Goal: Information Seeking & Learning: Learn about a topic

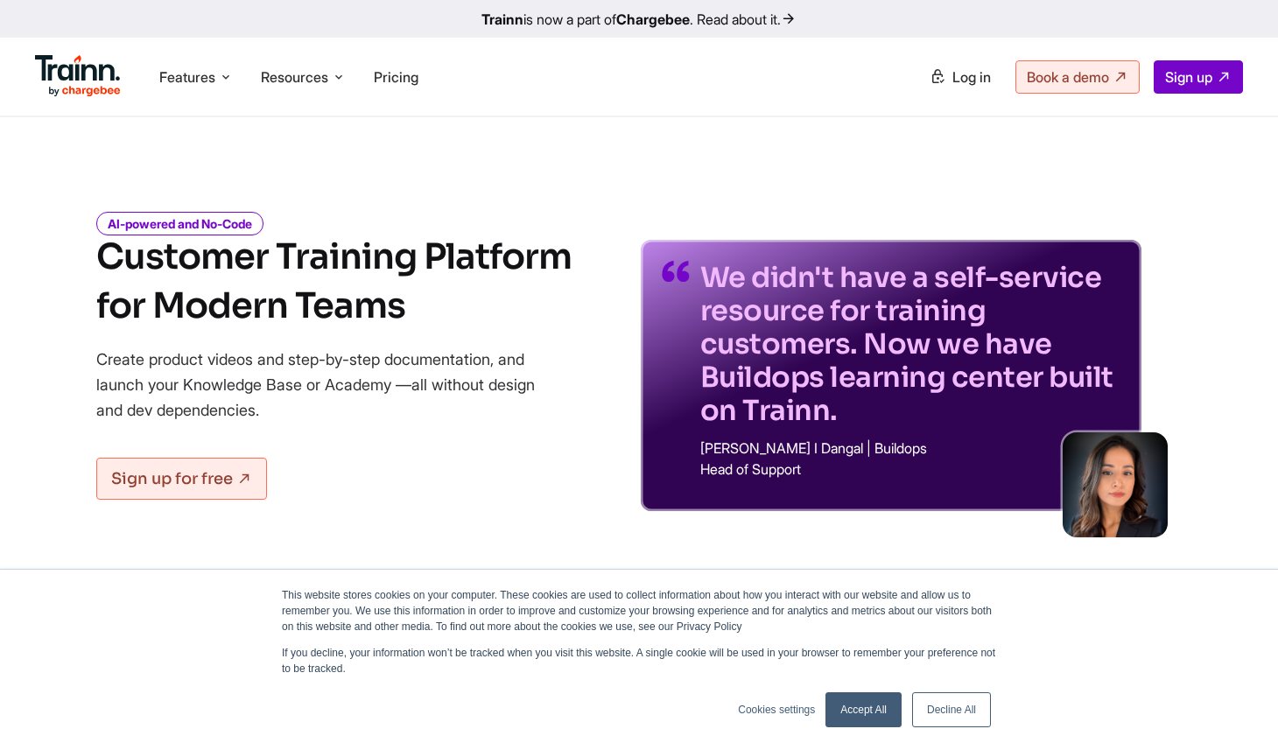
click at [927, 715] on link "Decline All" at bounding box center [951, 710] width 79 height 35
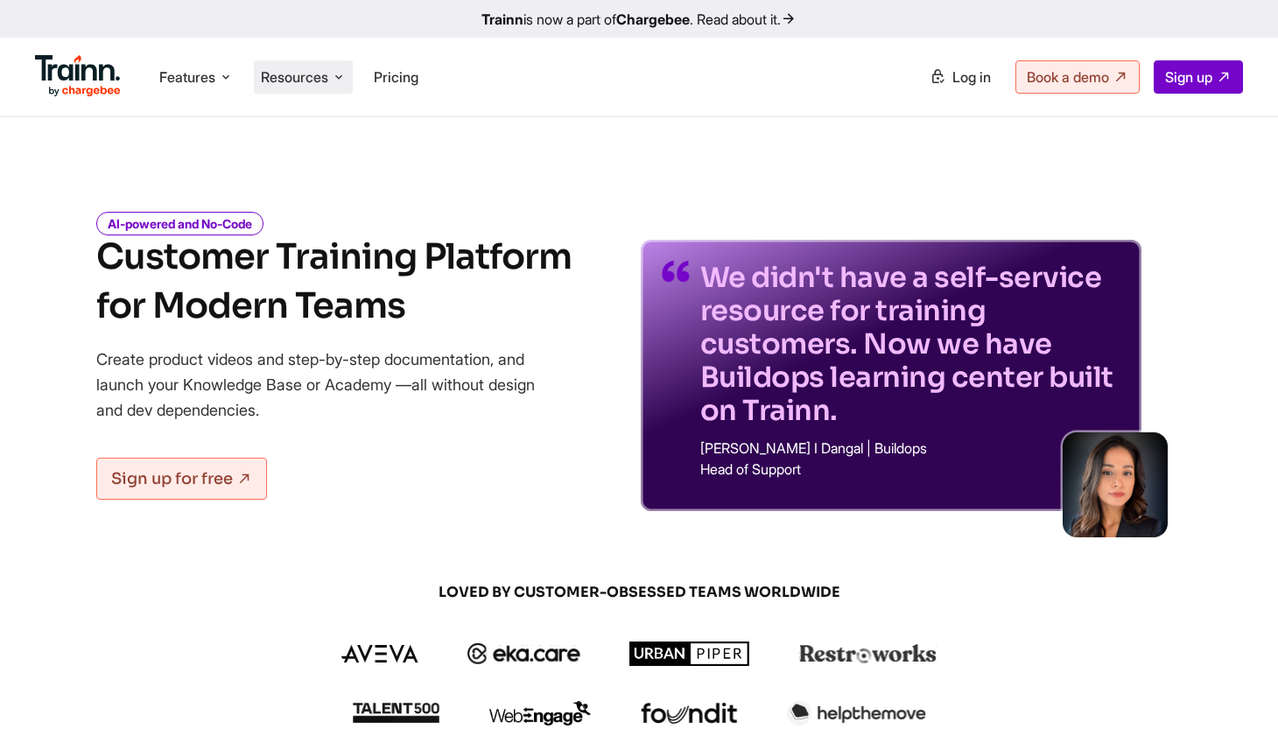
click at [296, 74] on span "Resources" at bounding box center [294, 76] width 67 height 19
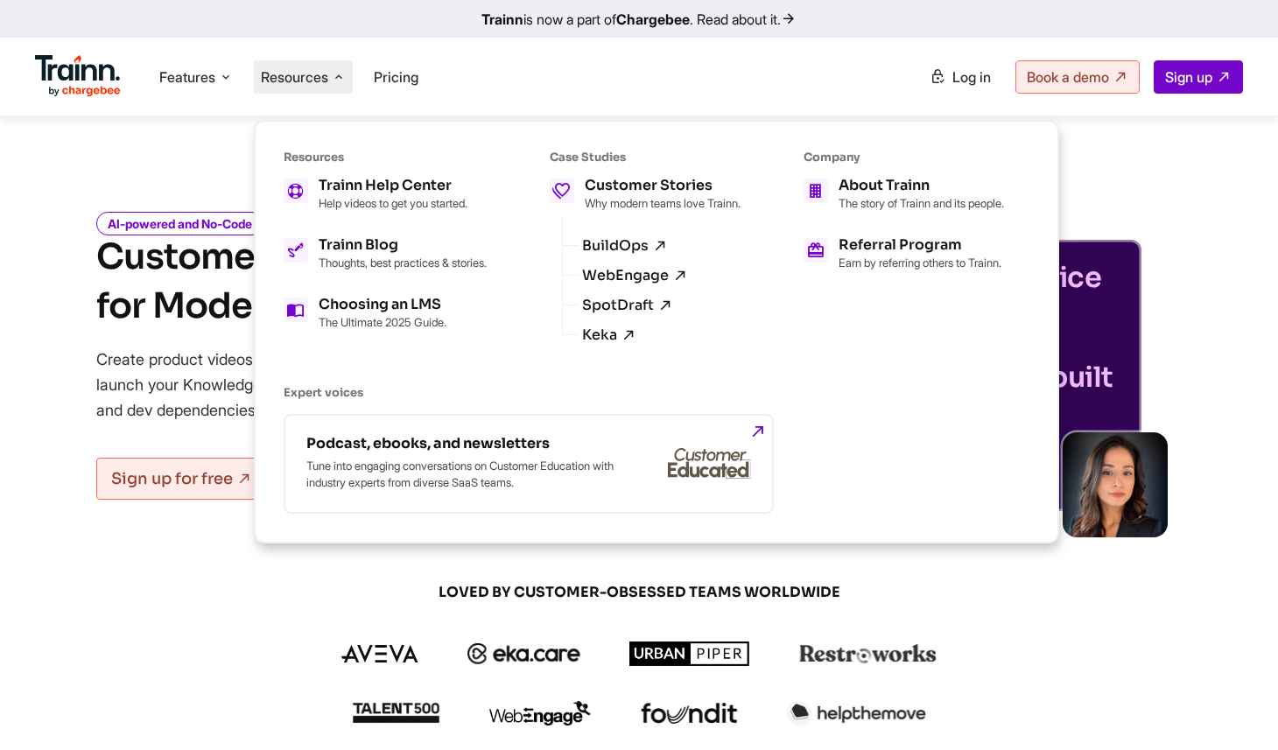
click at [504, 194] on div "Resources Trainn Help Center Help videos to get you started. Trainn Blog Though…" at bounding box center [644, 261] width 721 height 222
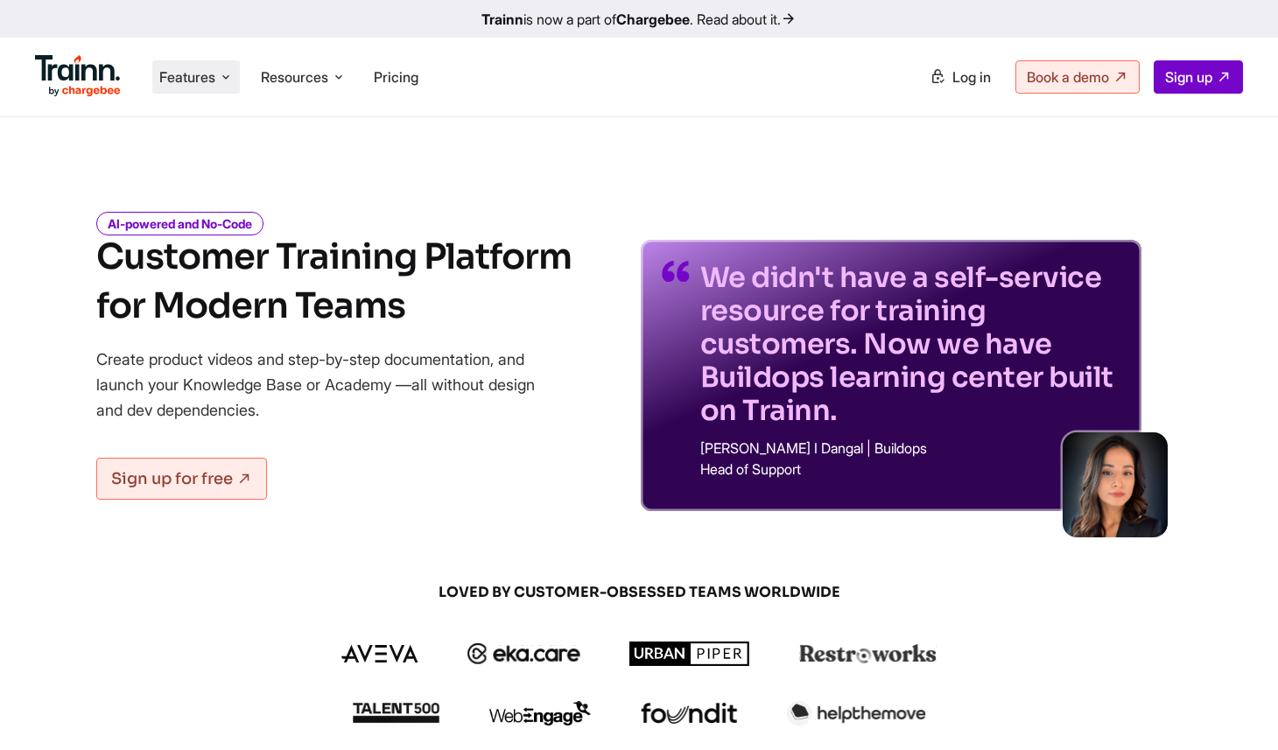
click at [212, 83] on span "Features" at bounding box center [187, 76] width 56 height 19
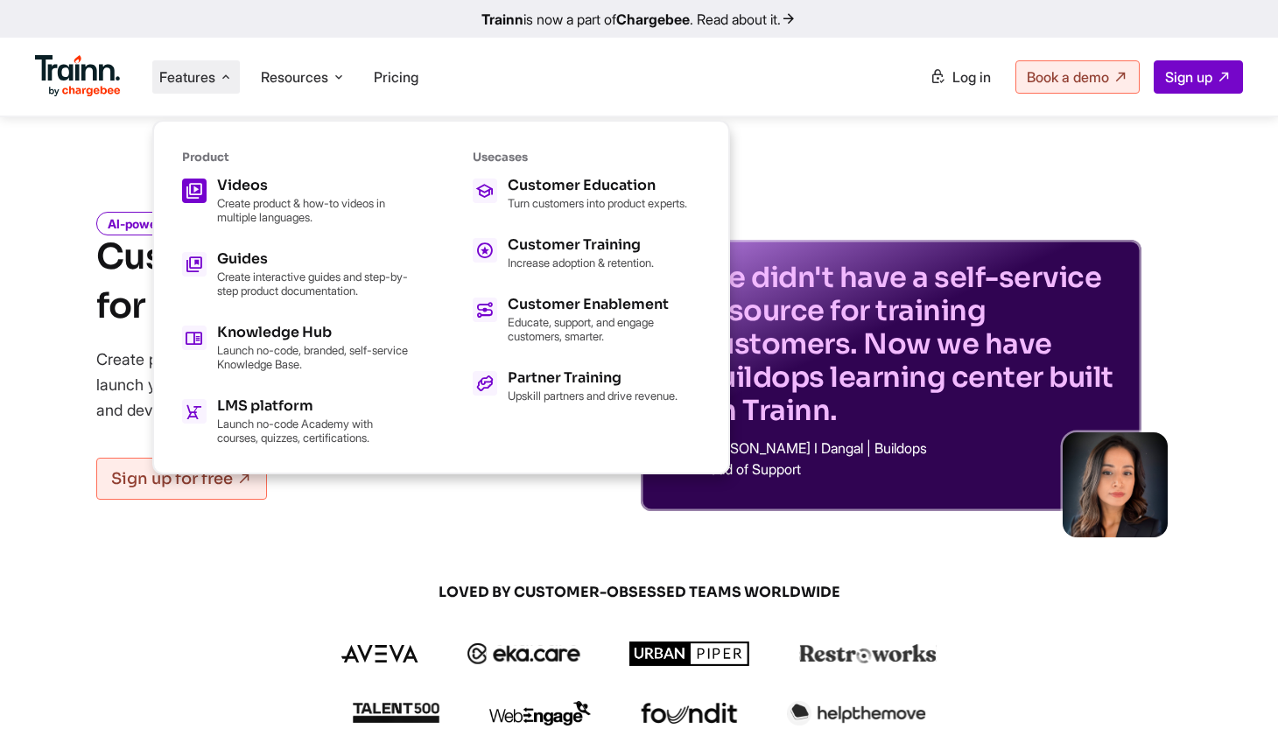
click at [212, 182] on link "Videos Create product & how-to videos in multiple languages." at bounding box center [296, 202] width 228 height 46
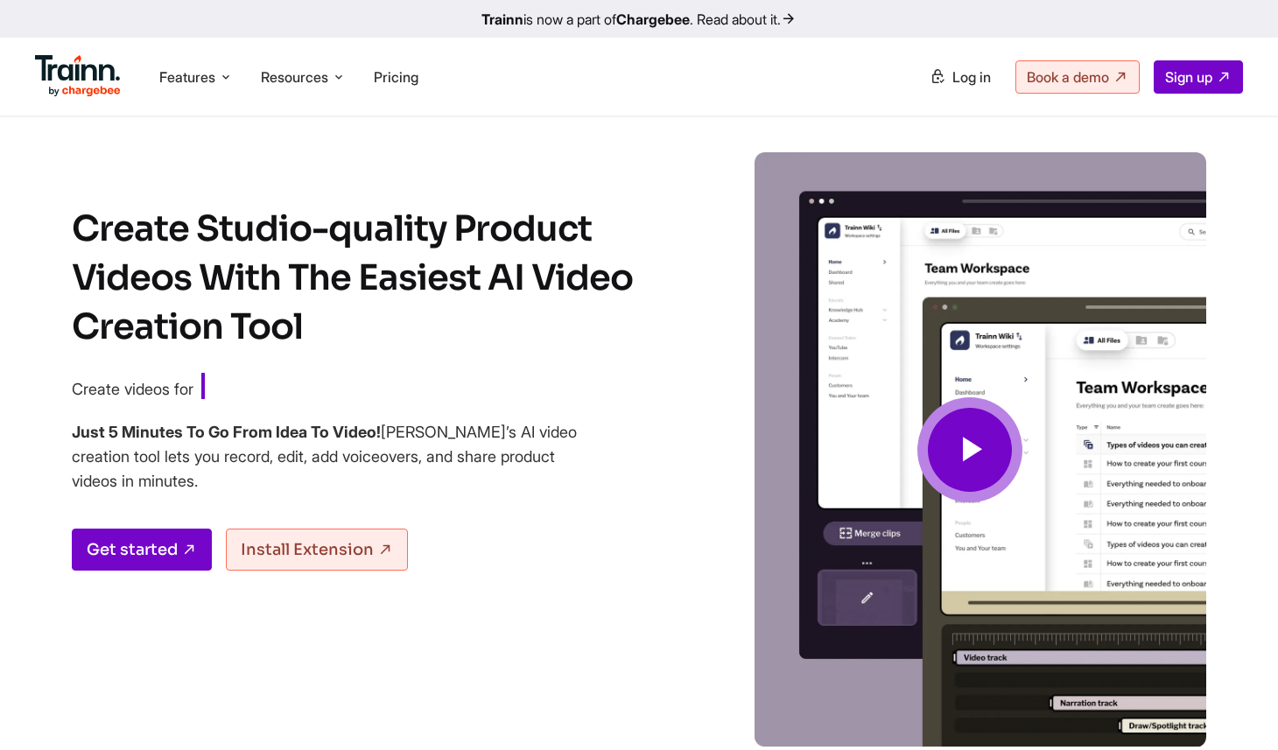
click at [945, 440] on span at bounding box center [970, 449] width 105 height 105
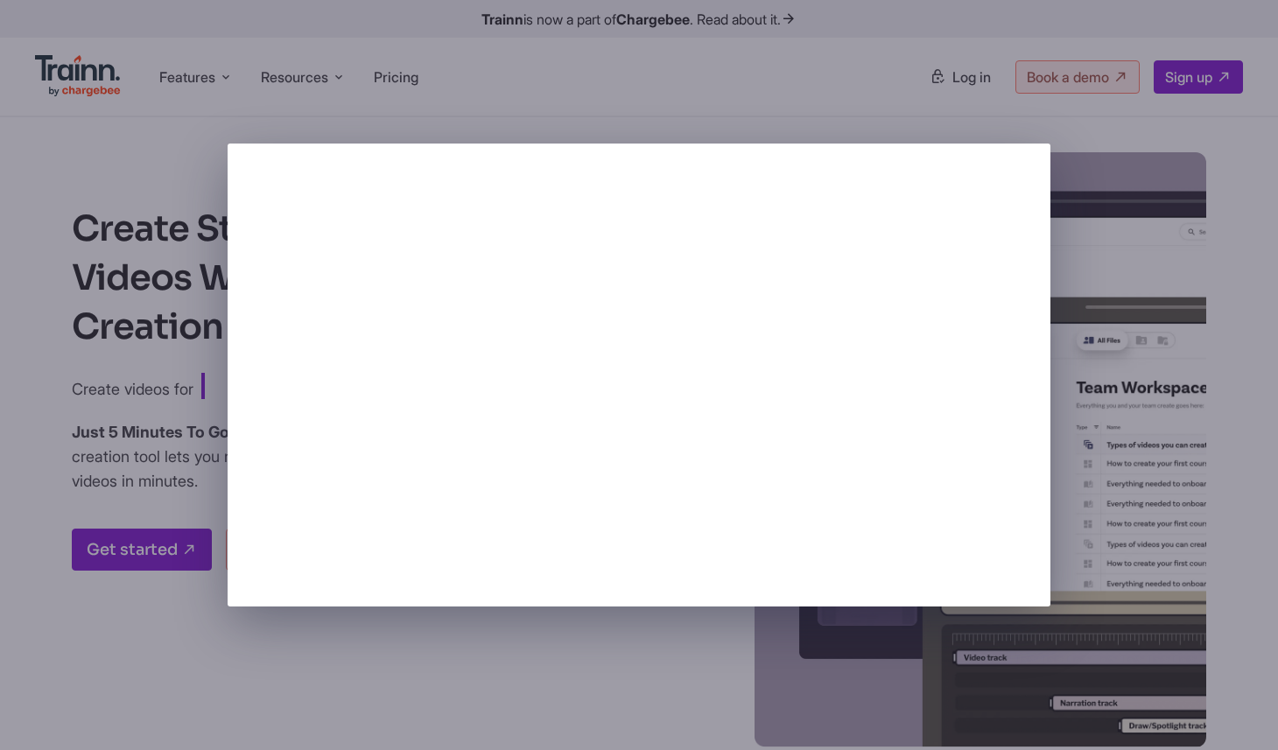
click at [1115, 488] on div at bounding box center [639, 375] width 1278 height 750
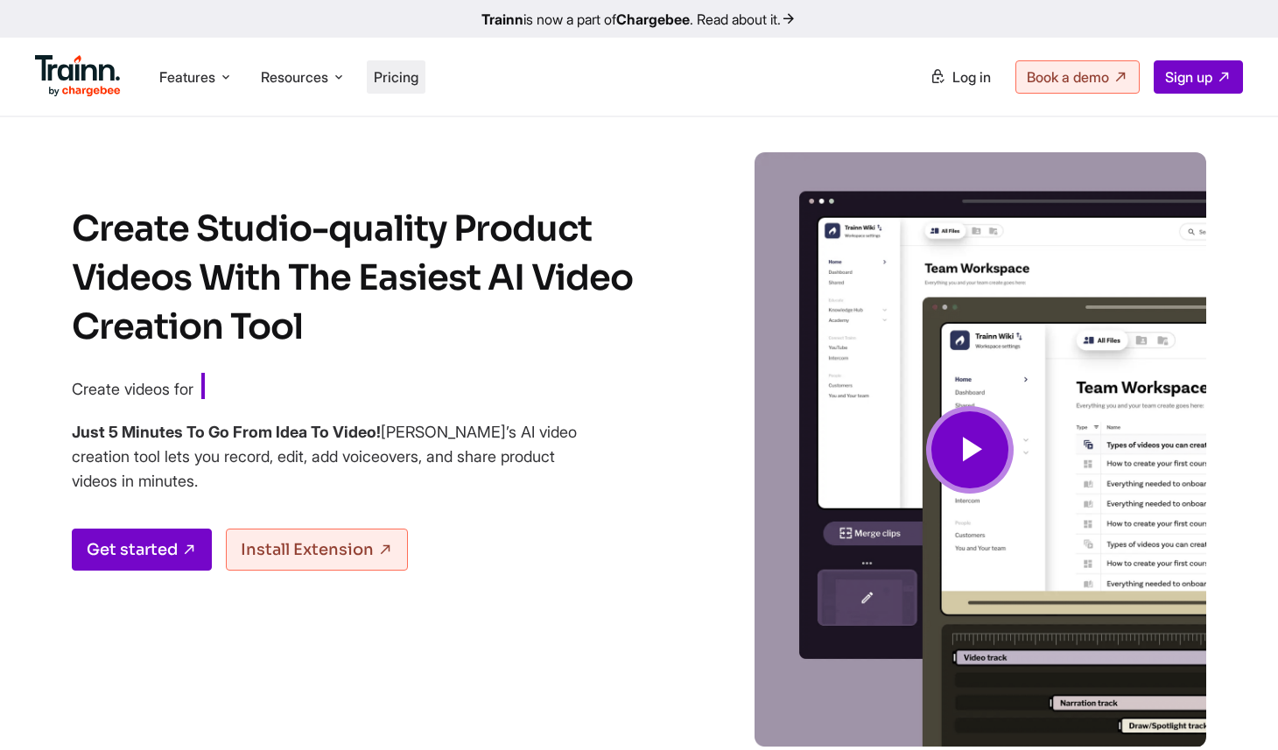
click at [407, 69] on span "Pricing" at bounding box center [396, 77] width 45 height 18
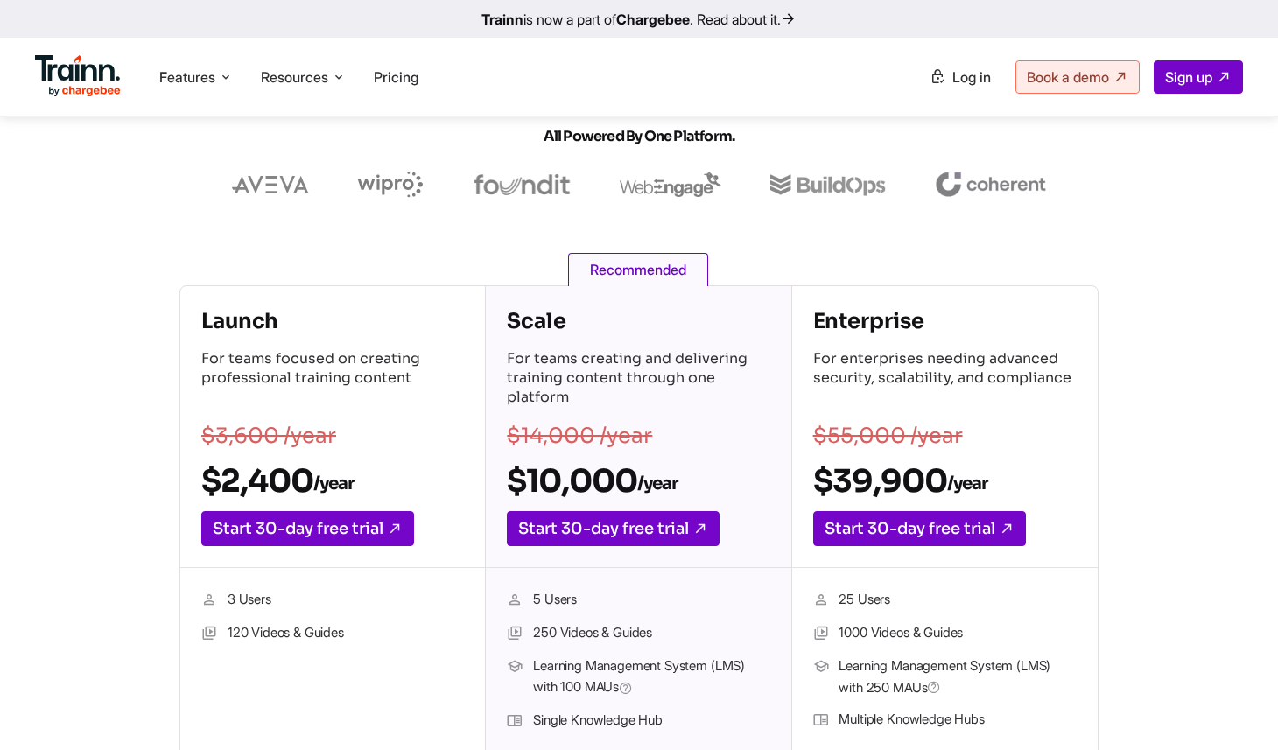
scroll to position [150, 0]
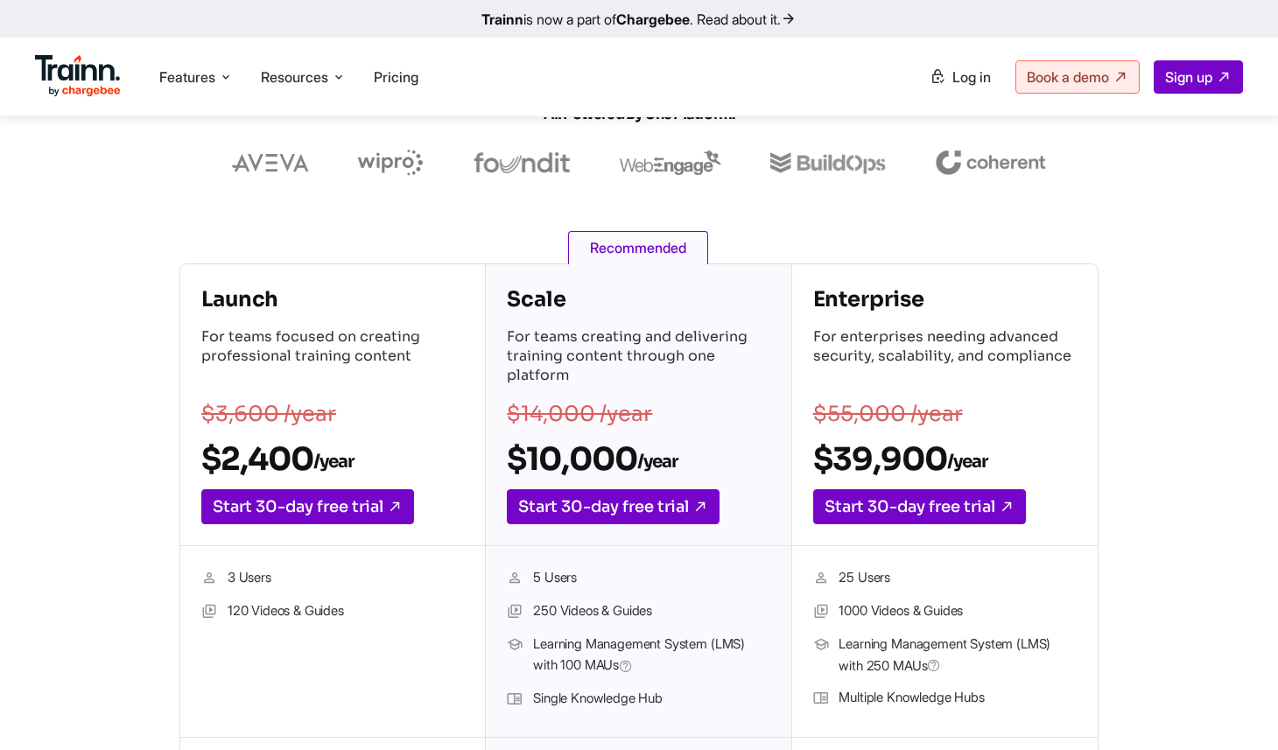
click at [502, 338] on div "Scale For teams creating and delivering training content through one platform $…" at bounding box center [638, 405] width 305 height 282
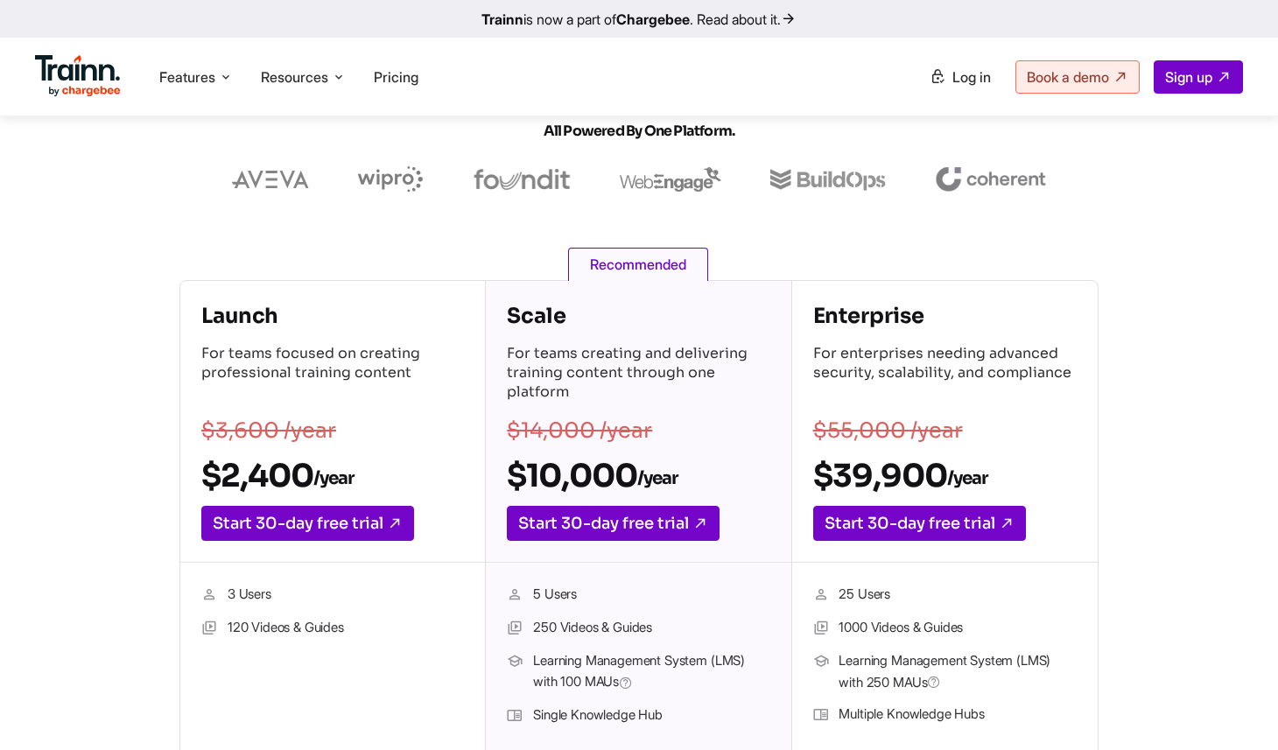
scroll to position [132, 0]
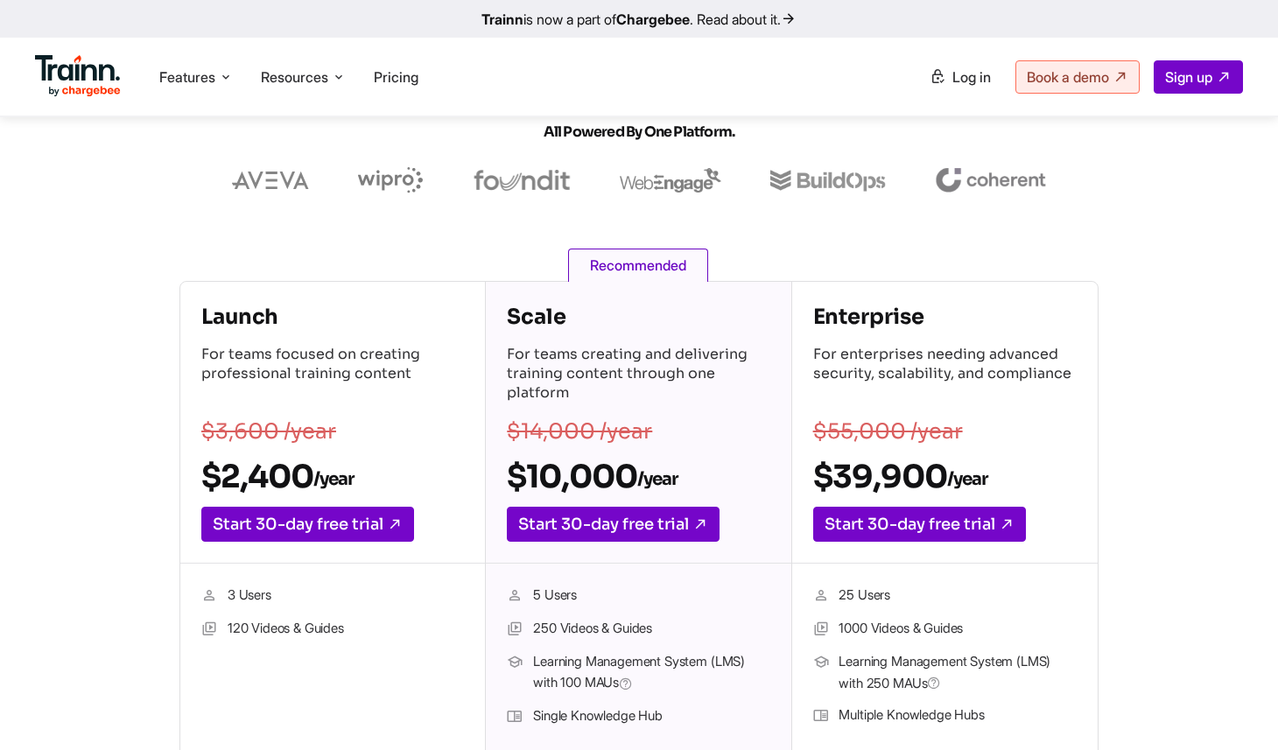
click at [502, 338] on div "Scale For teams creating and delivering training content through one platform $…" at bounding box center [638, 423] width 305 height 282
click at [765, 311] on h4 "Scale" at bounding box center [638, 317] width 263 height 28
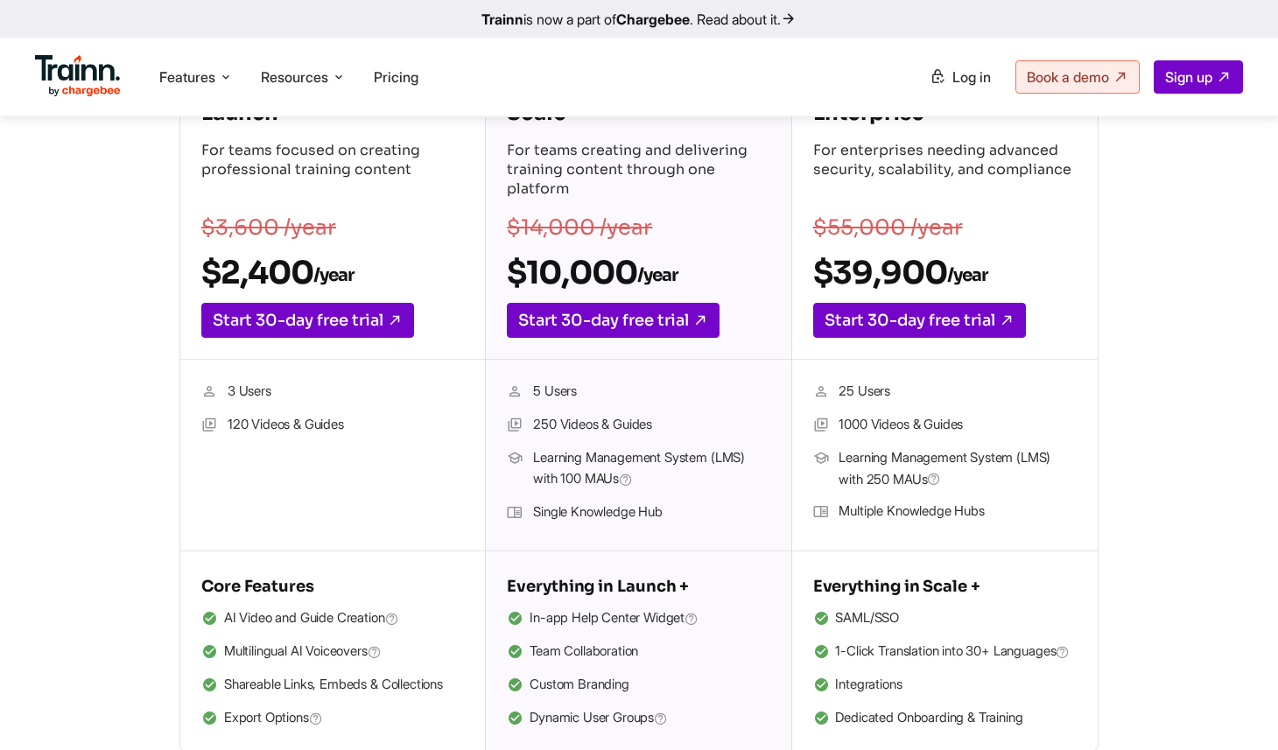
scroll to position [435, 0]
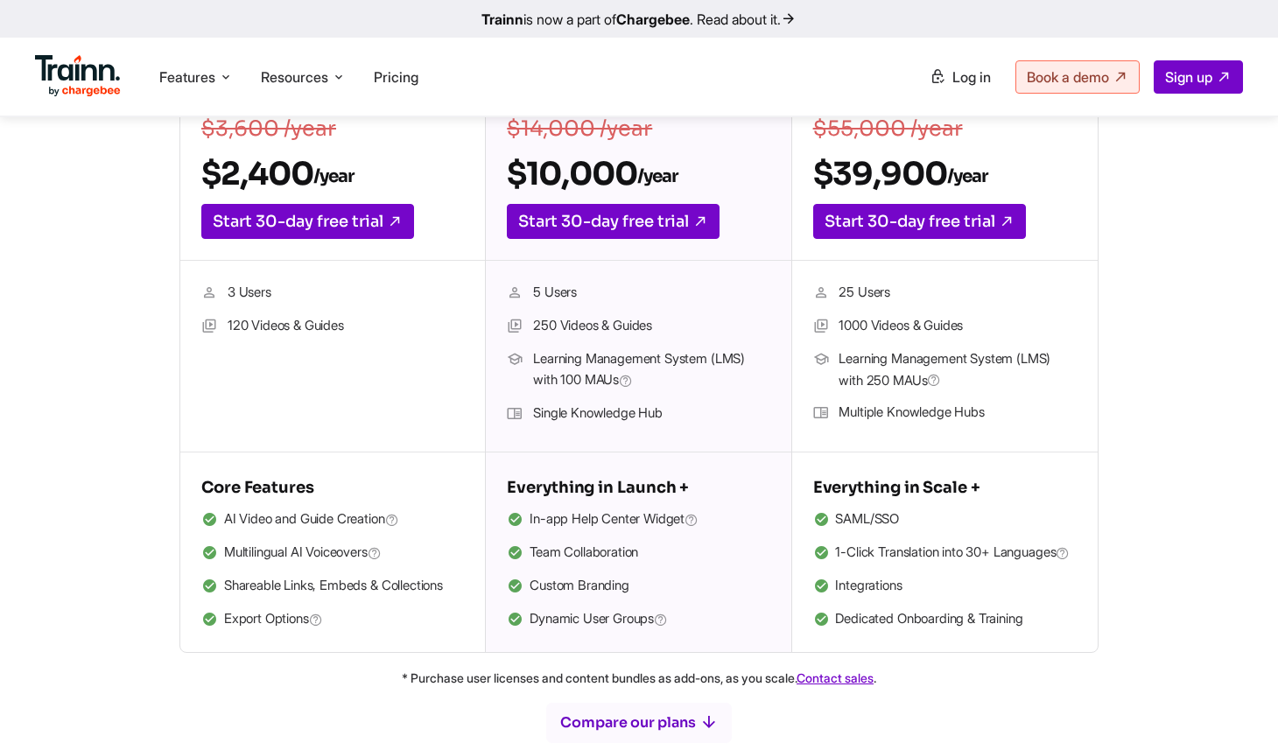
click at [731, 427] on ul "5 Users 250 Videos & Guides Learning Management System (LMS) with 100 [PERSON_N…" at bounding box center [638, 356] width 263 height 149
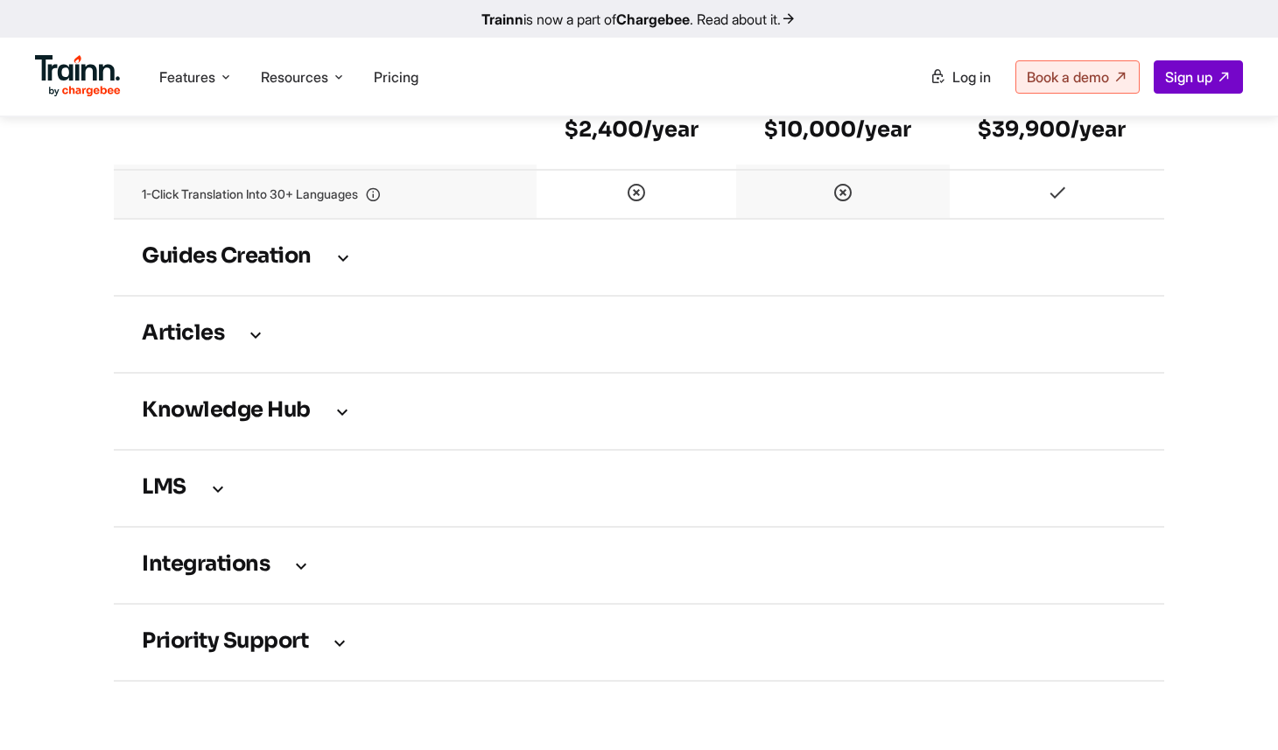
scroll to position [2507, 0]
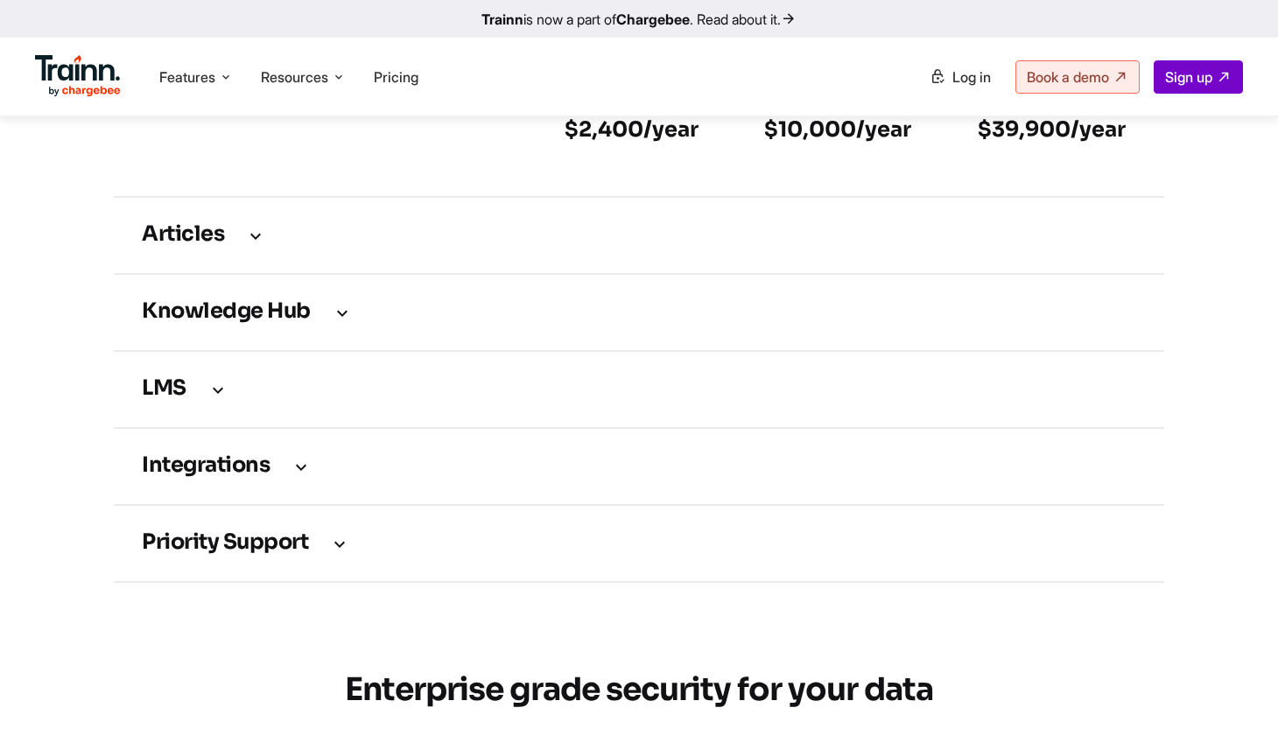
click at [330, 322] on h3 "Knowledge Hub" at bounding box center [639, 312] width 995 height 19
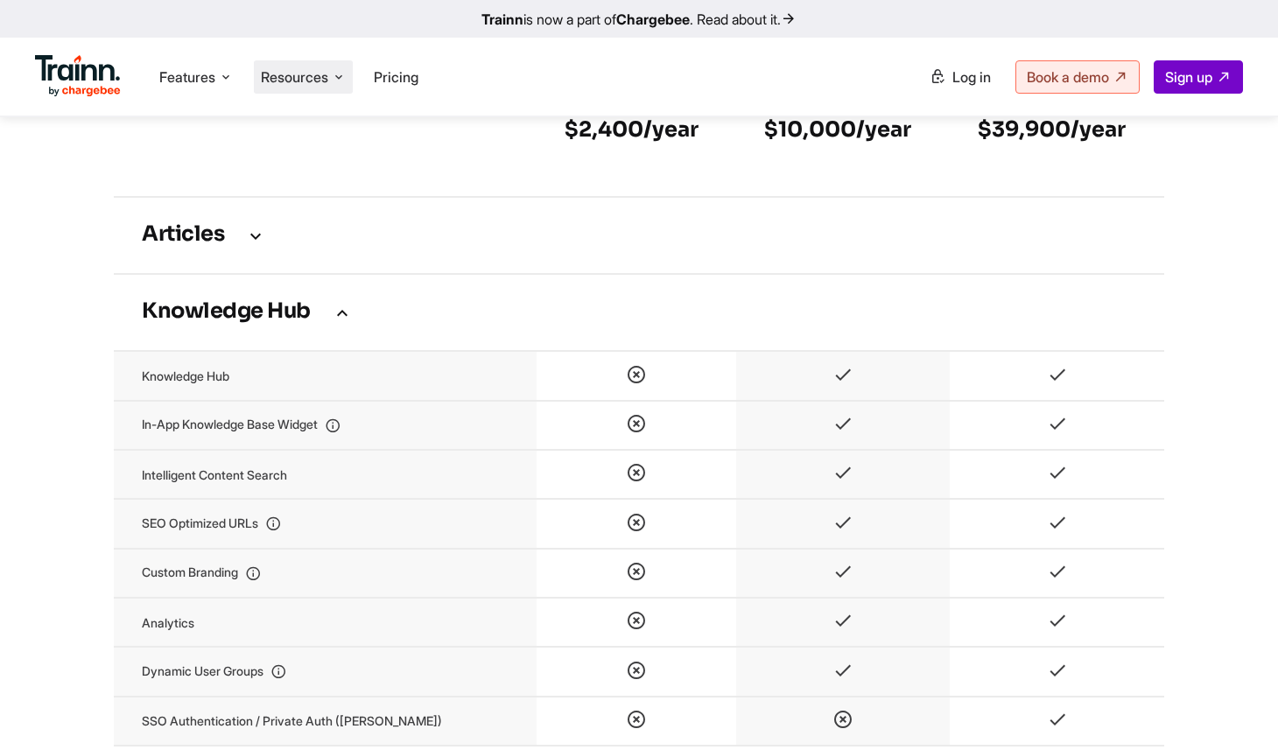
click at [307, 77] on span "Resources" at bounding box center [294, 76] width 67 height 19
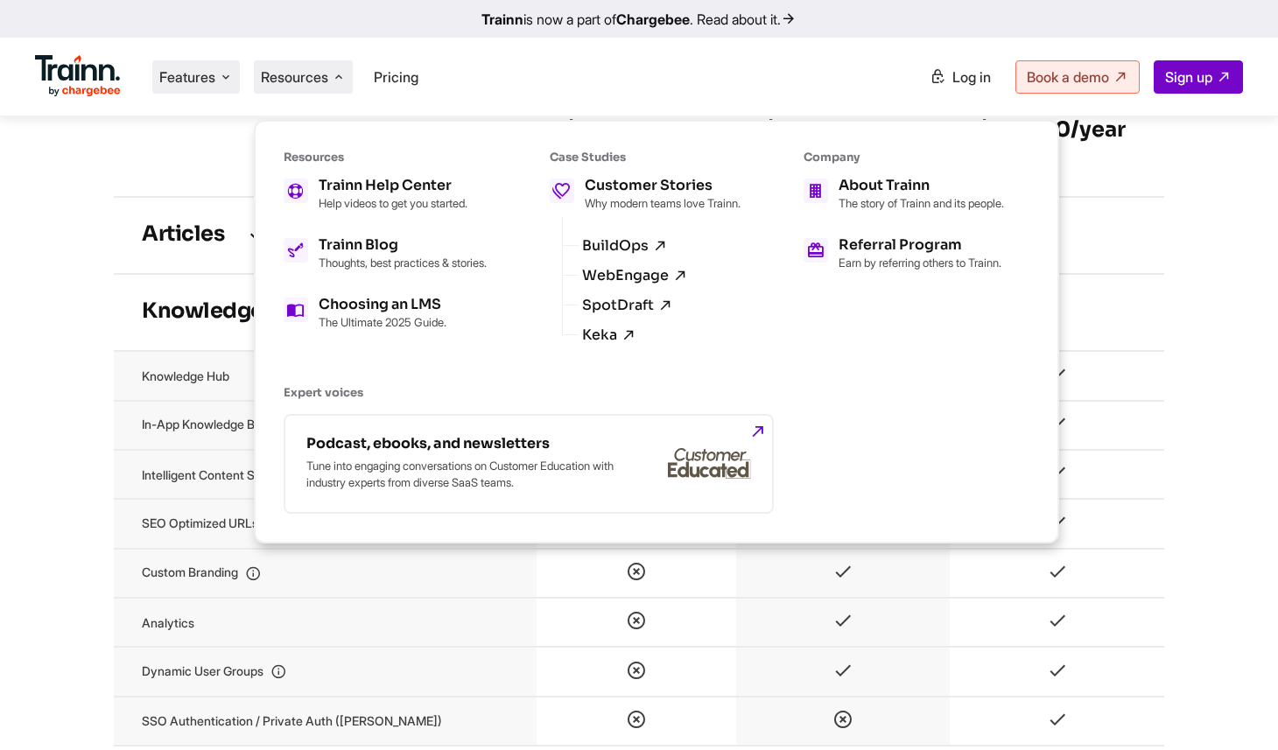
click at [231, 91] on li "Features Product Videos Create product & how-to videos in multiple languages. G…" at bounding box center [196, 76] width 88 height 33
